Goal: Task Accomplishment & Management: Manage account settings

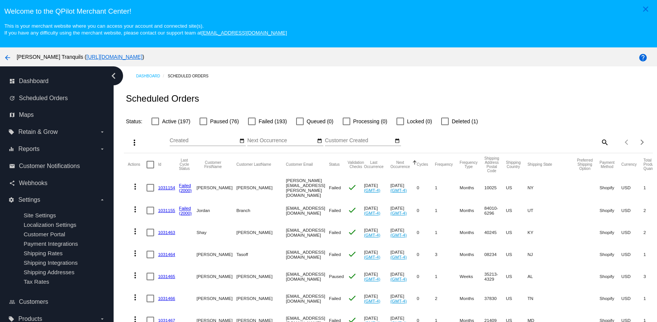
scroll to position [48, 0]
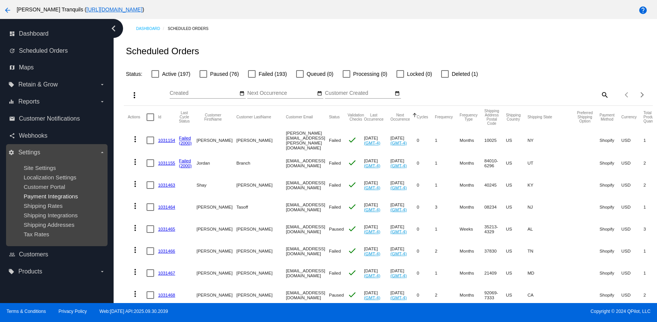
click at [43, 198] on span "Payment Integrations" at bounding box center [50, 196] width 55 height 6
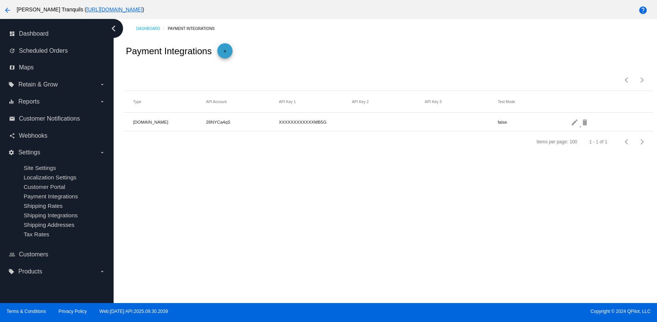
click at [229, 50] on mat-icon "add" at bounding box center [224, 52] width 9 height 9
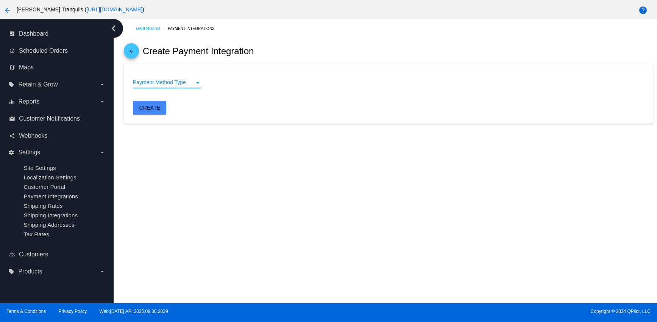
click at [148, 81] on span "Payment Method Type" at bounding box center [159, 82] width 53 height 6
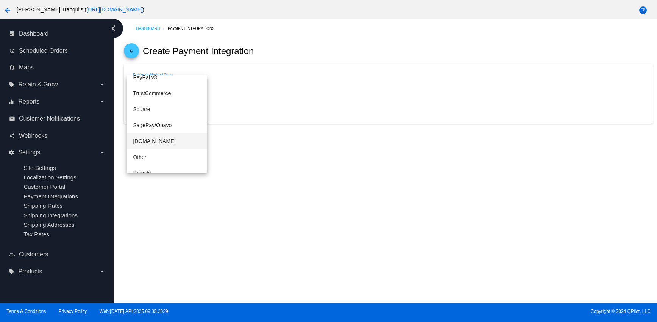
scroll to position [158, 0]
click at [149, 145] on span "Shopify" at bounding box center [167, 149] width 68 height 16
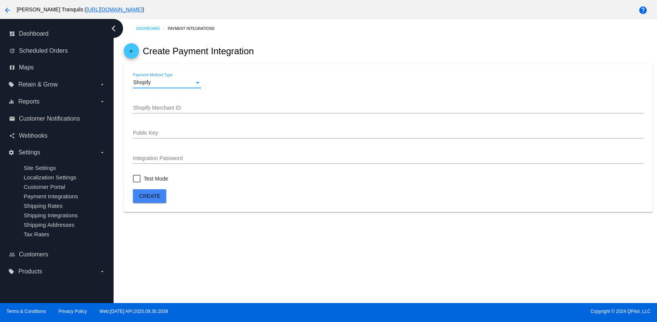
click at [152, 195] on span "Create" at bounding box center [149, 196] width 21 height 6
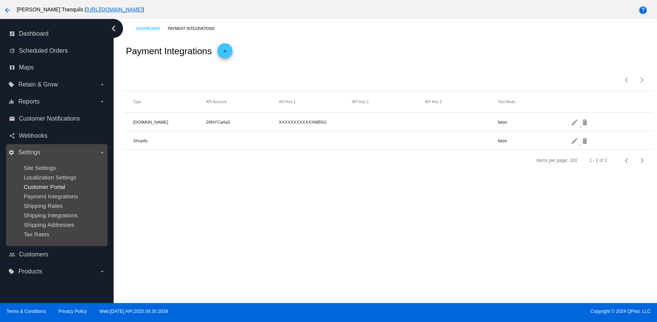
click at [39, 188] on span "Customer Portal" at bounding box center [44, 186] width 42 height 6
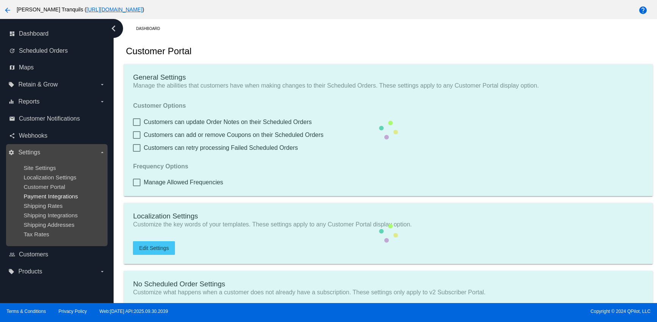
checkbox input "true"
type input "Shop now to create a new Subscription"
type input "[URL][DOMAIN_NAME]"
checkbox input "true"
type input "1"
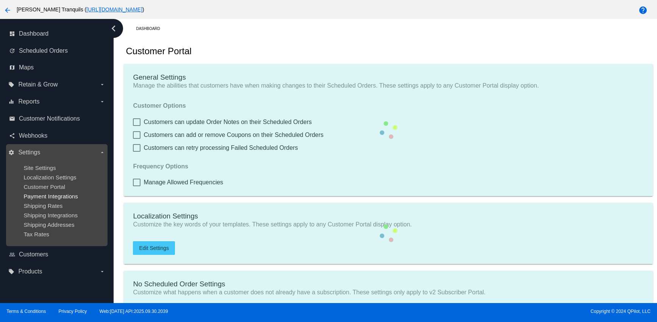
type input "20"
type input "500"
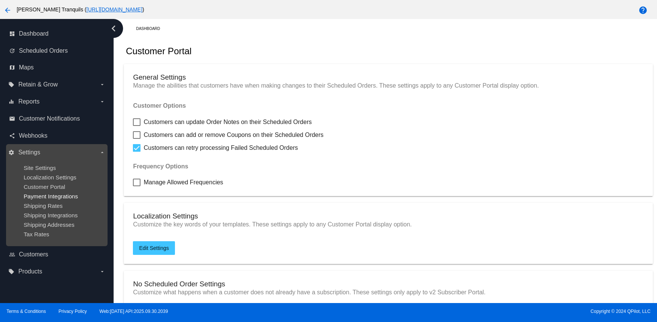
click at [42, 195] on span "Payment Integrations" at bounding box center [50, 196] width 55 height 6
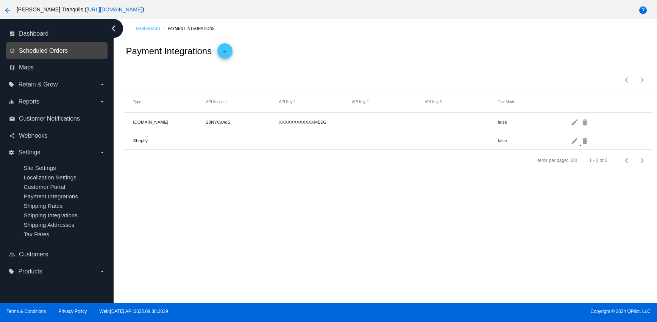
click at [38, 52] on span "Scheduled Orders" at bounding box center [43, 50] width 49 height 7
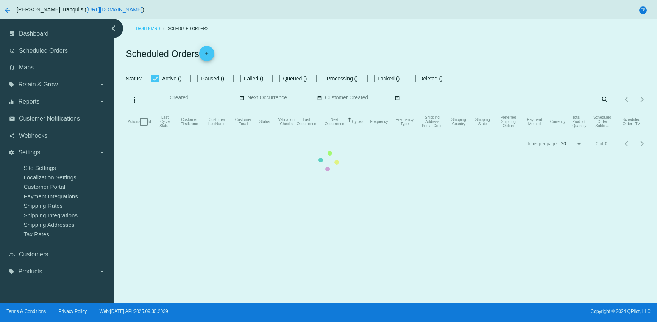
checkbox input "false"
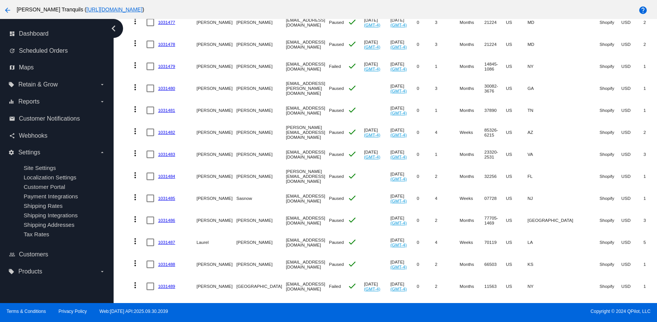
scroll to position [512, 0]
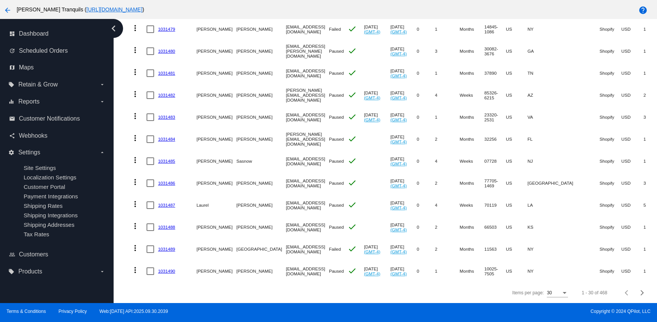
click at [134, 243] on mat-icon "more_vert" at bounding box center [135, 247] width 9 height 9
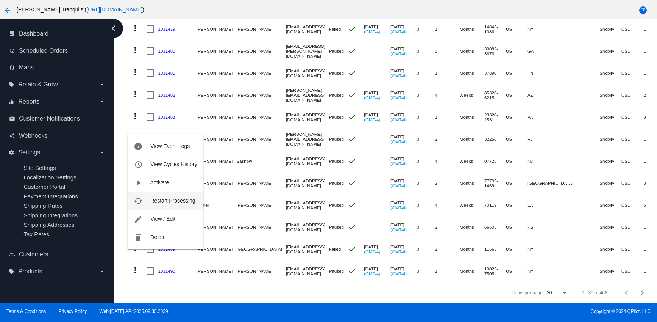
click at [167, 200] on span "Restart Processing" at bounding box center [172, 200] width 45 height 6
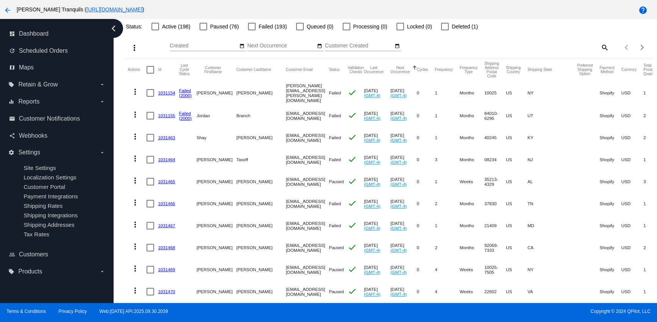
scroll to position [0, 0]
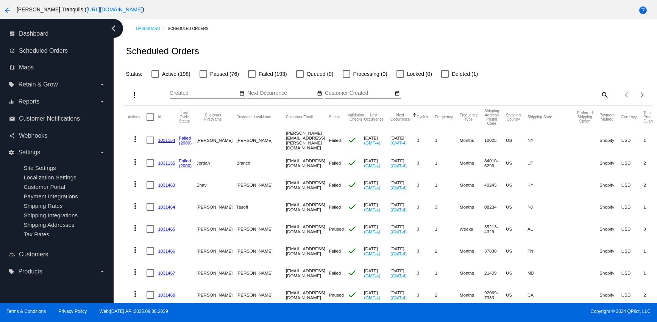
click at [250, 74] on div at bounding box center [252, 74] width 8 height 8
click at [251, 78] on input "Failed (193)" at bounding box center [251, 78] width 0 height 0
checkbox input "true"
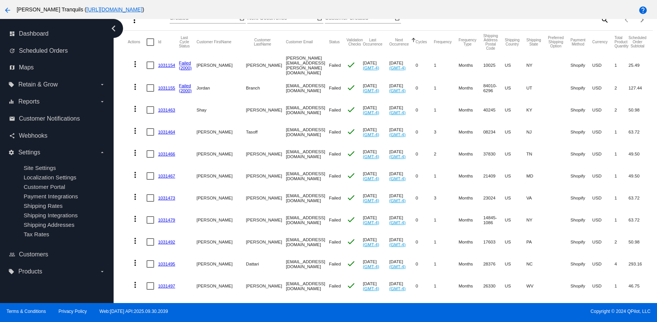
scroll to position [95, 0]
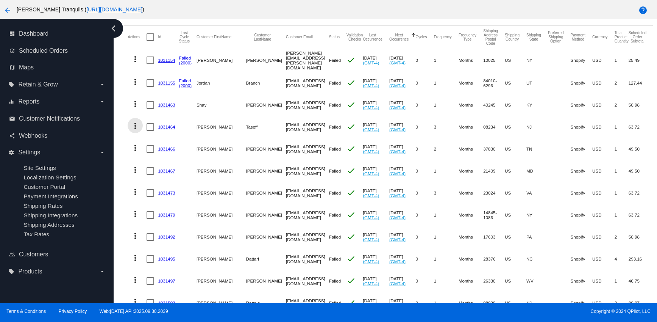
click at [134, 125] on mat-icon "more_vert" at bounding box center [135, 125] width 9 height 9
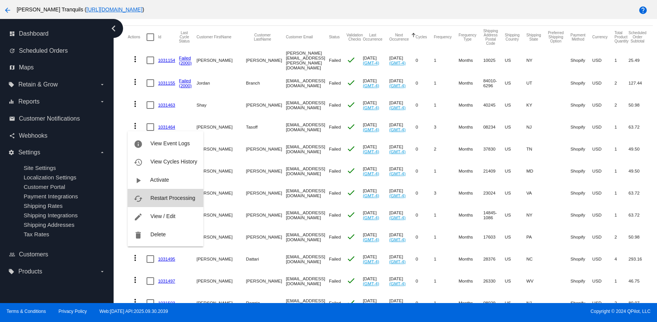
click at [158, 200] on span "Restart Processing" at bounding box center [172, 198] width 45 height 6
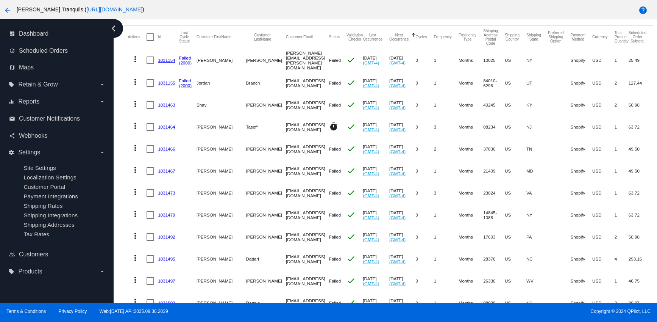
click at [134, 147] on mat-icon "more_vert" at bounding box center [135, 147] width 9 height 9
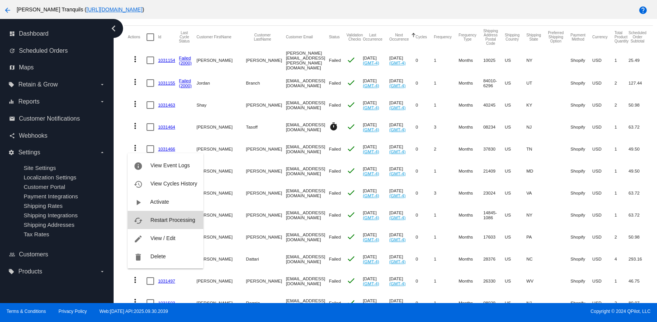
click at [153, 219] on span "Restart Processing" at bounding box center [172, 220] width 45 height 6
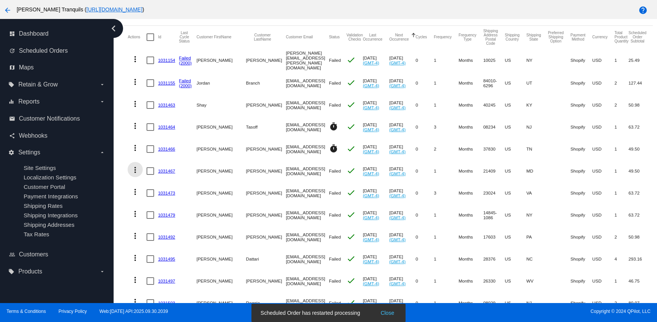
click at [136, 169] on mat-icon "more_vert" at bounding box center [135, 169] width 9 height 9
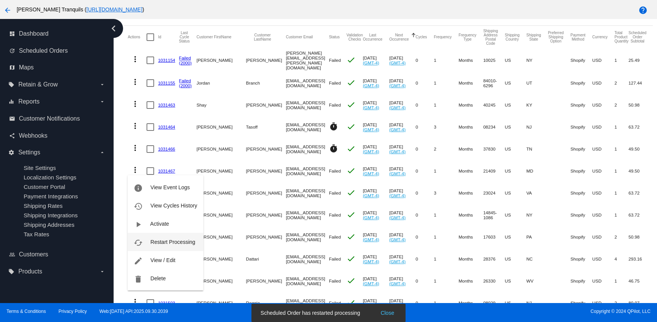
click at [154, 239] on span "Restart Processing" at bounding box center [172, 242] width 45 height 6
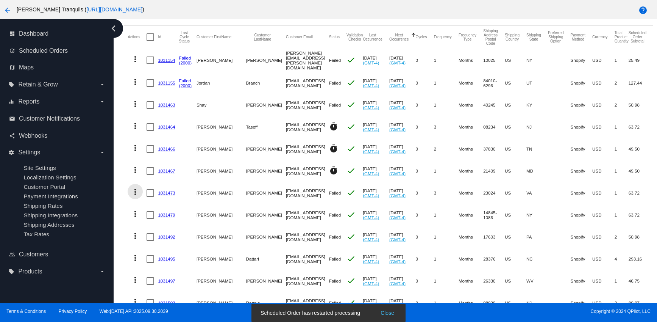
click at [136, 194] on mat-icon "more_vert" at bounding box center [135, 191] width 9 height 9
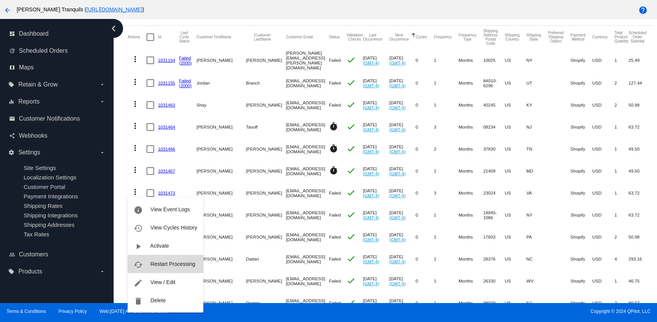
click at [160, 264] on span "Restart Processing" at bounding box center [172, 264] width 45 height 6
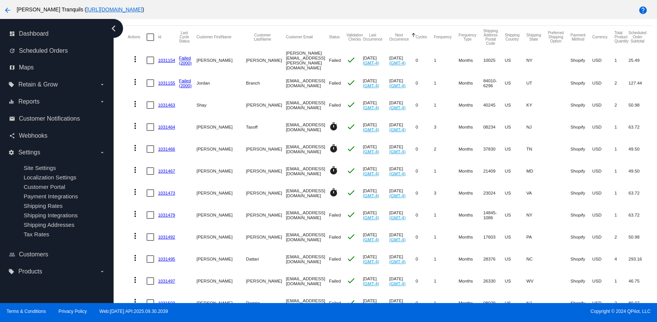
click at [136, 235] on mat-icon "more_vert" at bounding box center [135, 235] width 9 height 9
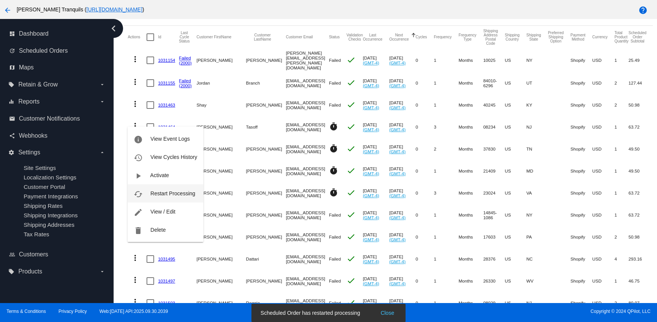
click at [156, 190] on span "Restart Processing" at bounding box center [172, 193] width 45 height 6
